Goal: Check status: Check status

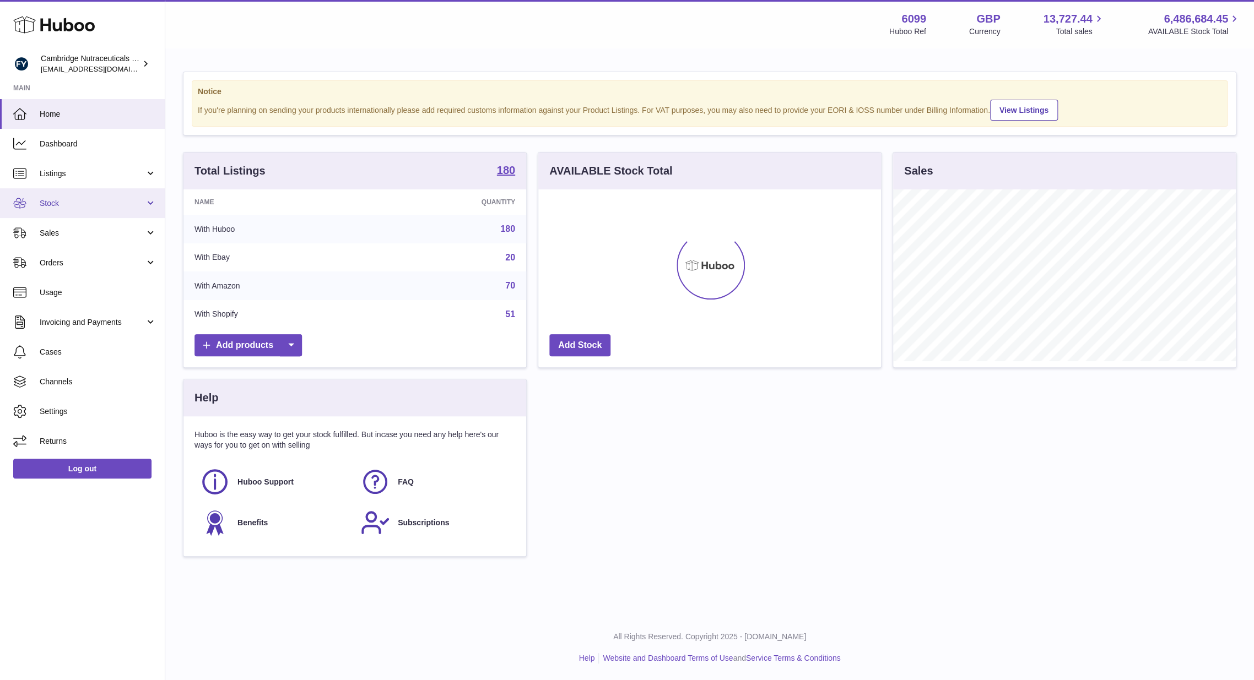
scroll to position [172, 343]
click at [86, 203] on span "Stock" at bounding box center [92, 203] width 105 height 10
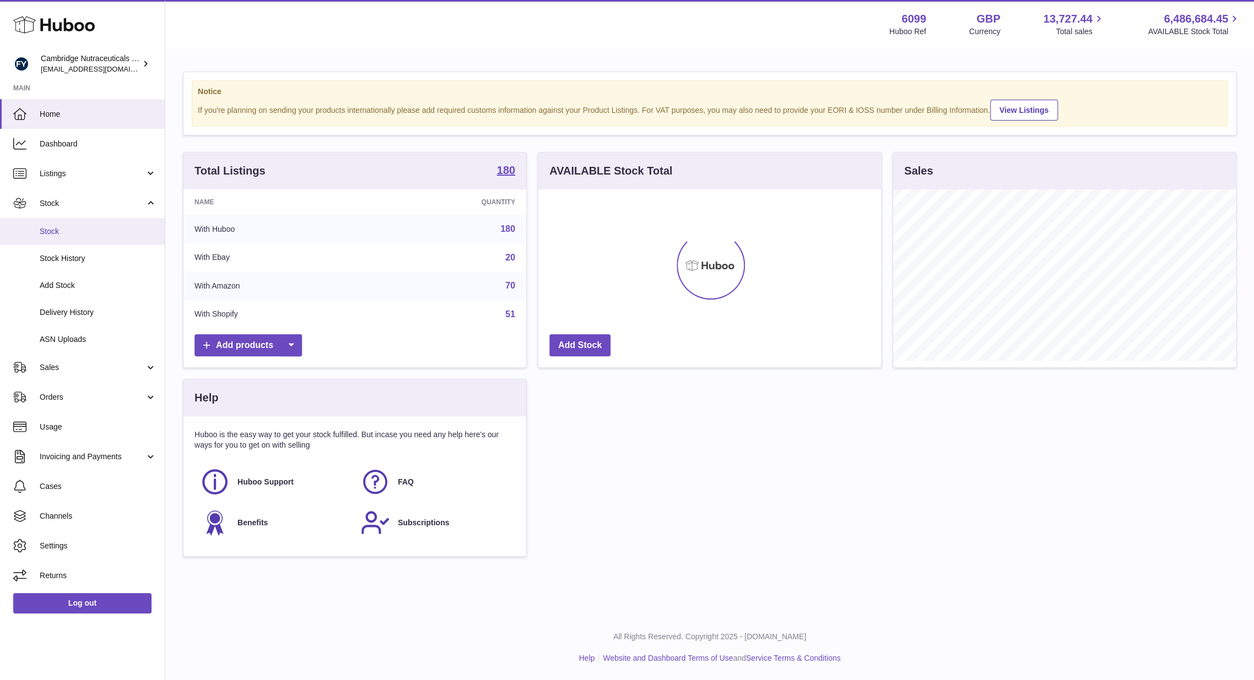
click at [83, 232] on span "Stock" at bounding box center [98, 231] width 117 height 10
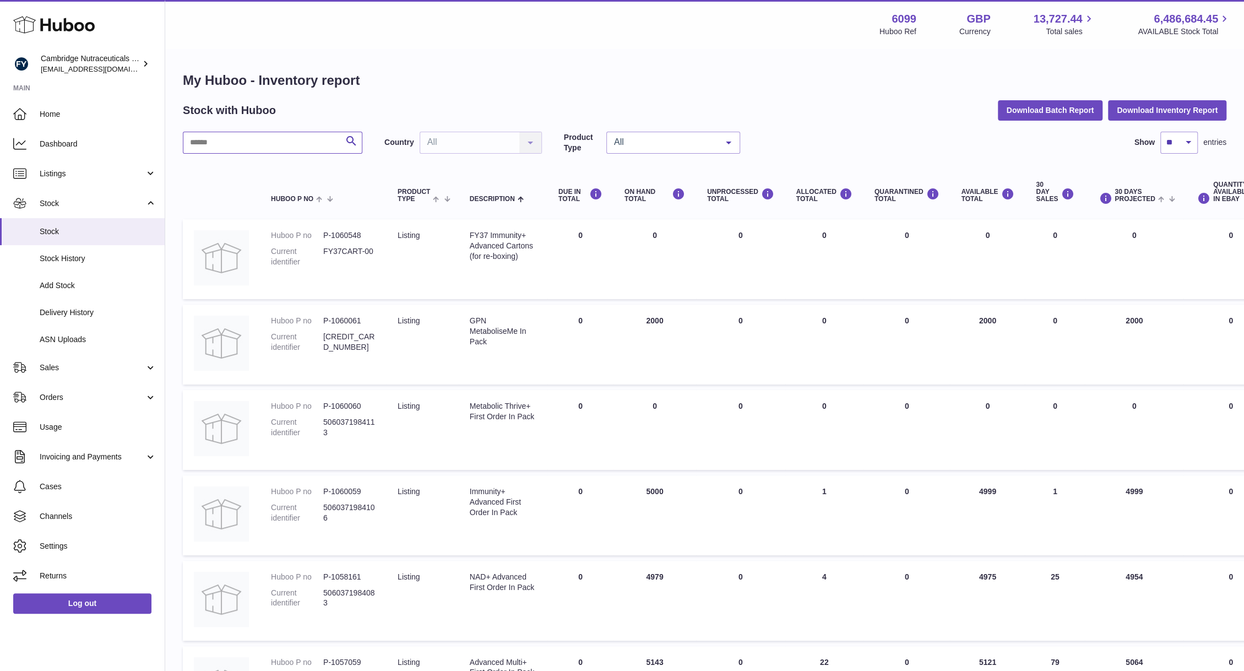
drag, startPoint x: 0, startPoint y: 0, endPoint x: 224, endPoint y: 135, distance: 261.7
click at [227, 133] on input "text" at bounding box center [273, 143] width 180 height 22
paste input "********"
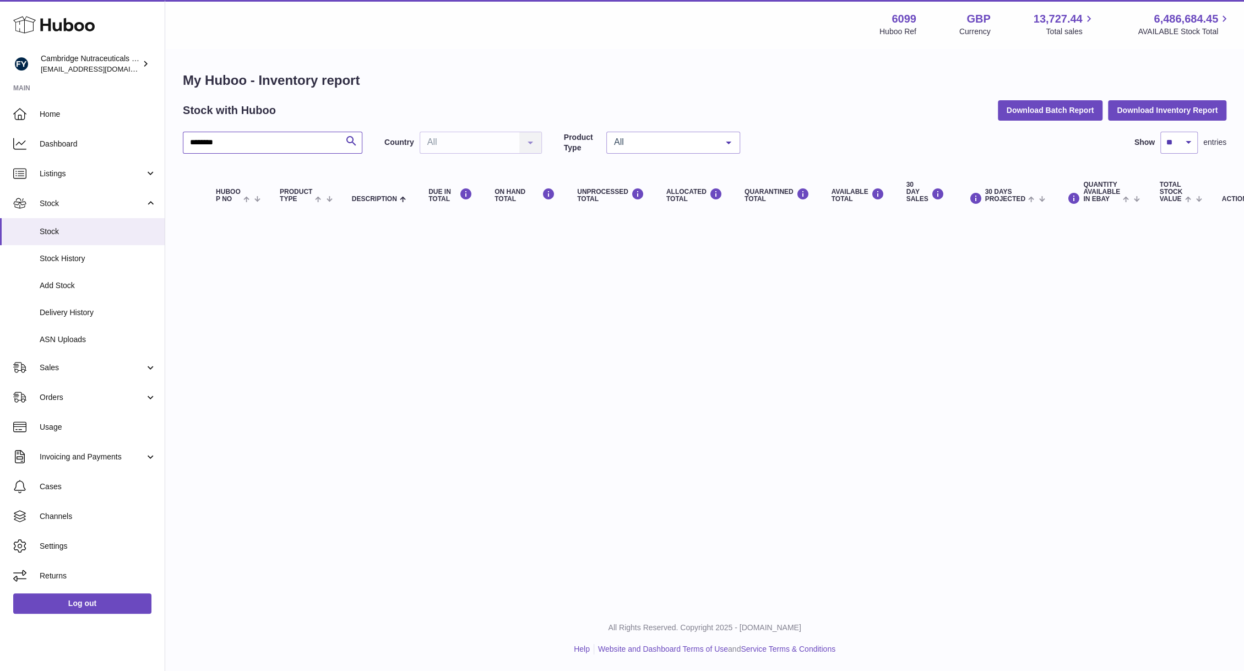
drag, startPoint x: 197, startPoint y: 144, endPoint x: 176, endPoint y: 151, distance: 22.0
click at [176, 151] on div "My Huboo - Inventory report Stock with Huboo Download Batch Report Download Inv…" at bounding box center [704, 146] width 1079 height 192
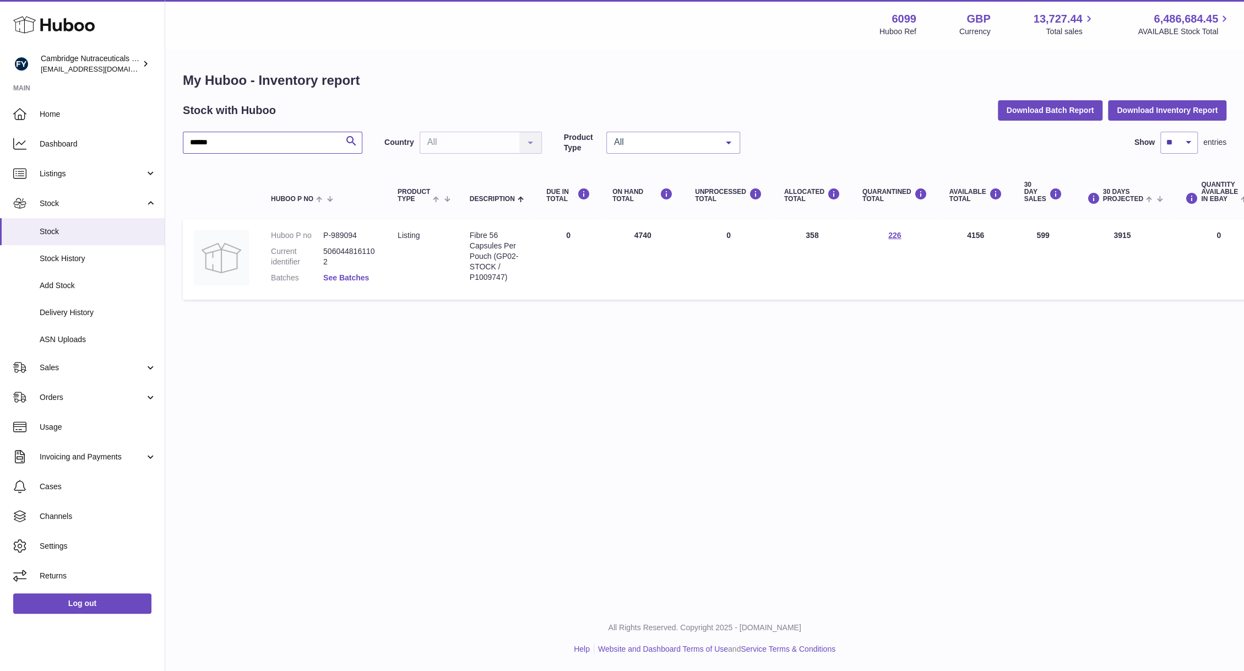
type input "******"
click at [348, 274] on link "See Batches" at bounding box center [346, 277] width 46 height 9
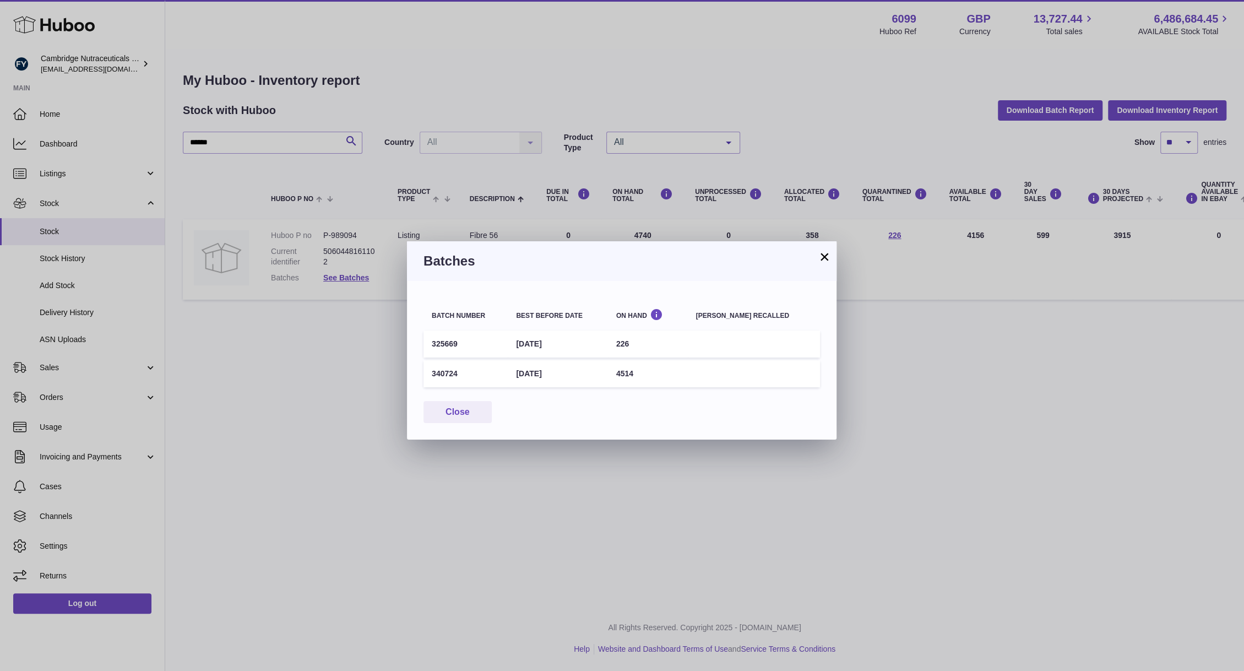
drag, startPoint x: 570, startPoint y: 630, endPoint x: 584, endPoint y: 635, distance: 15.3
click at [571, 630] on div "× Batches Batch number Best before date On Hand [PERSON_NAME] recalled 325669 […" at bounding box center [622, 335] width 1244 height 671
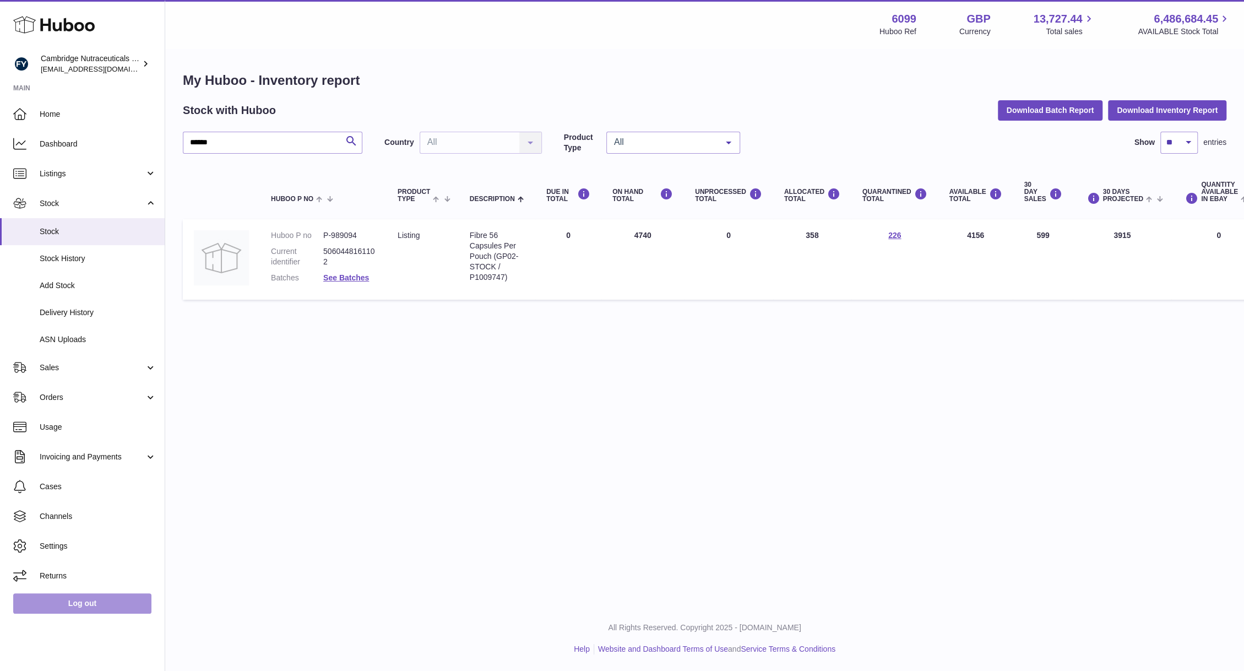
click at [86, 598] on link "Log out" at bounding box center [82, 603] width 138 height 20
